Goal: Transaction & Acquisition: Purchase product/service

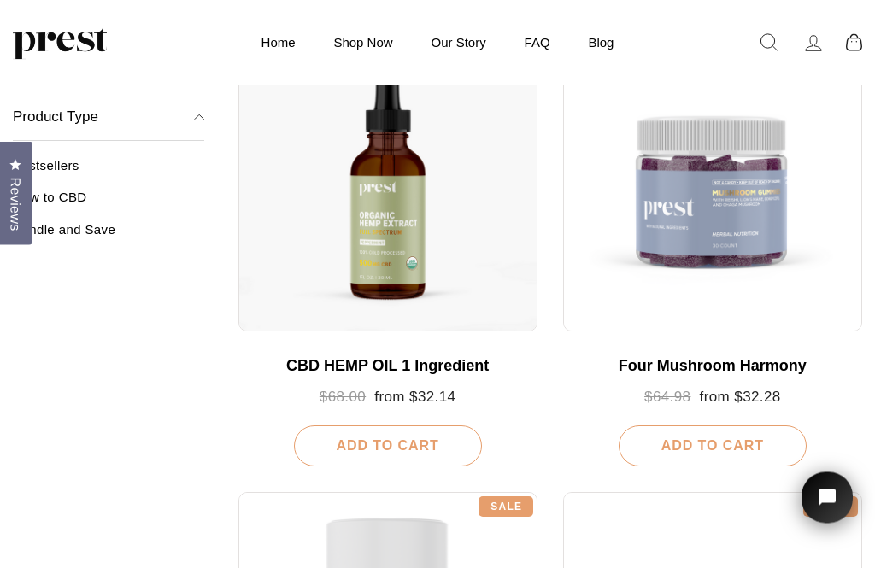
scroll to position [235, 0]
click at [390, 207] on div at bounding box center [387, 181] width 299 height 299
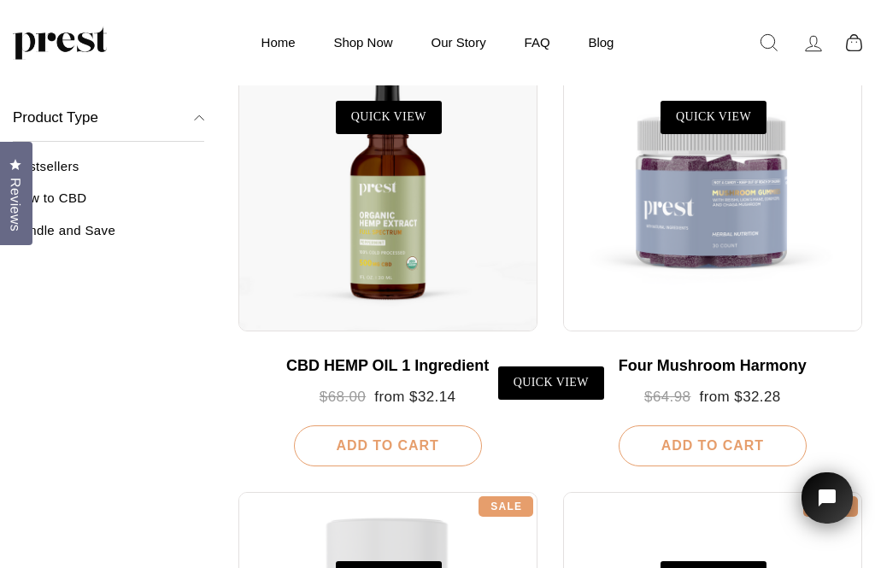
click at [391, 201] on div at bounding box center [387, 181] width 299 height 299
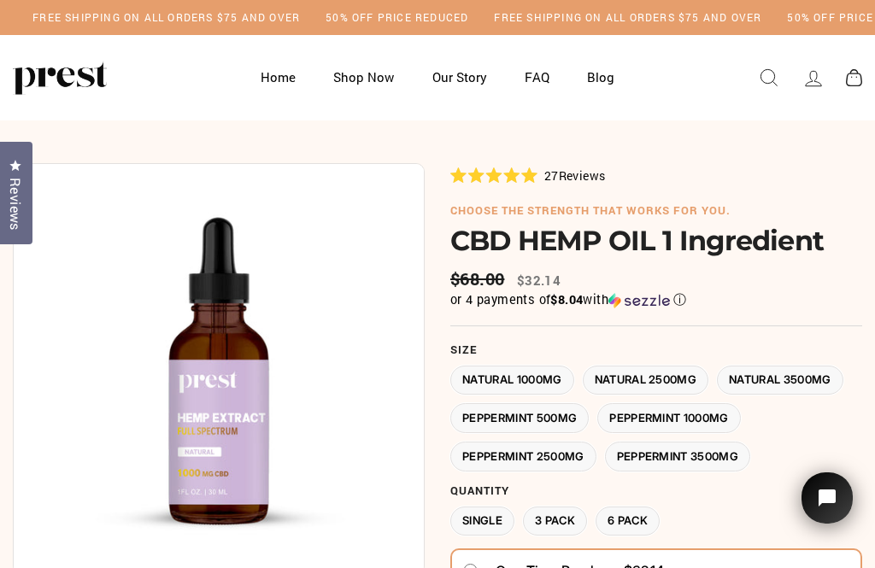
click at [715, 450] on label "Peppermint 3500MG" at bounding box center [678, 457] width 146 height 30
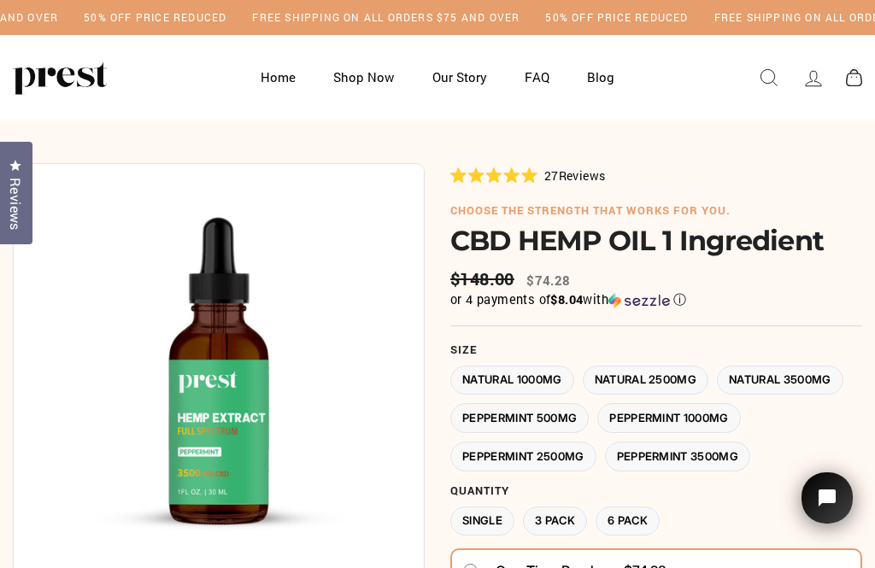
click at [811, 372] on label "Natural 3500MG" at bounding box center [780, 381] width 126 height 30
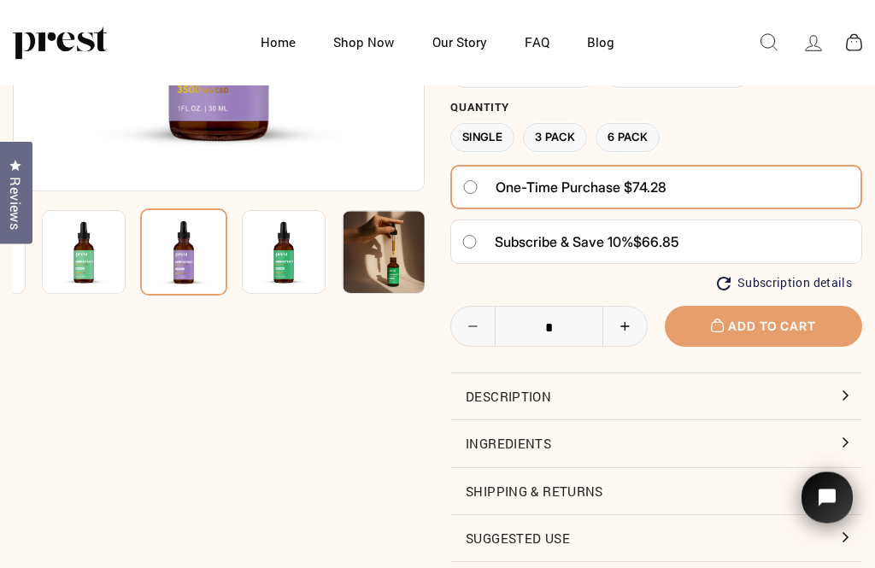
scroll to position [301, 0]
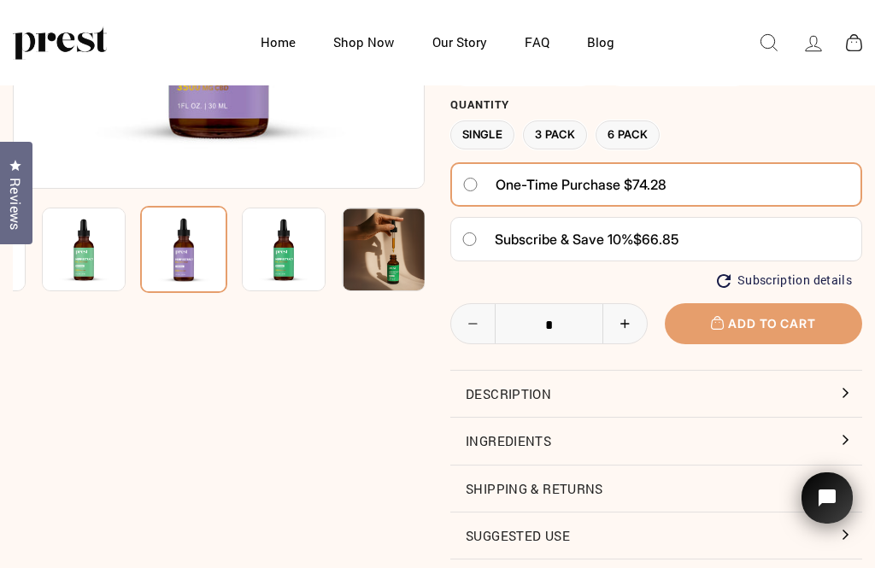
click at [835, 427] on button "Ingredients" at bounding box center [656, 441] width 412 height 46
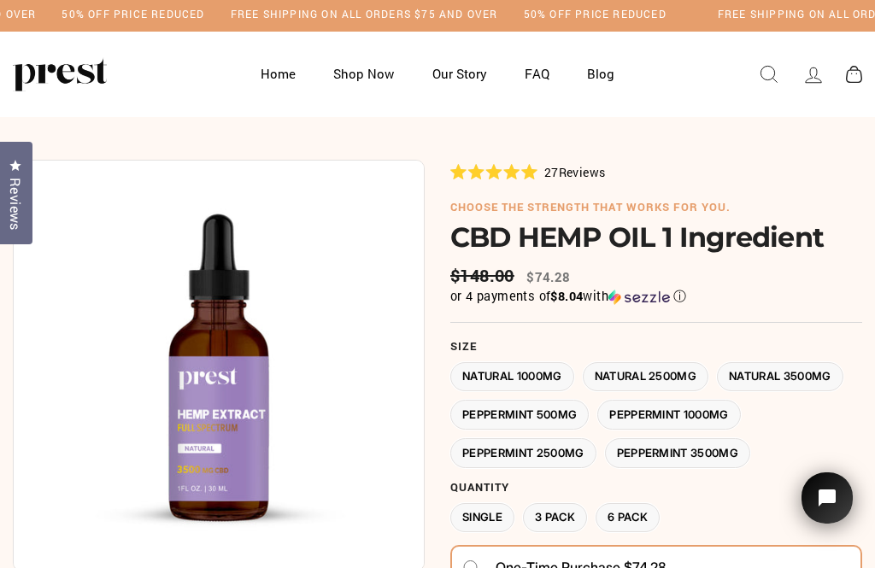
scroll to position [36, 0]
